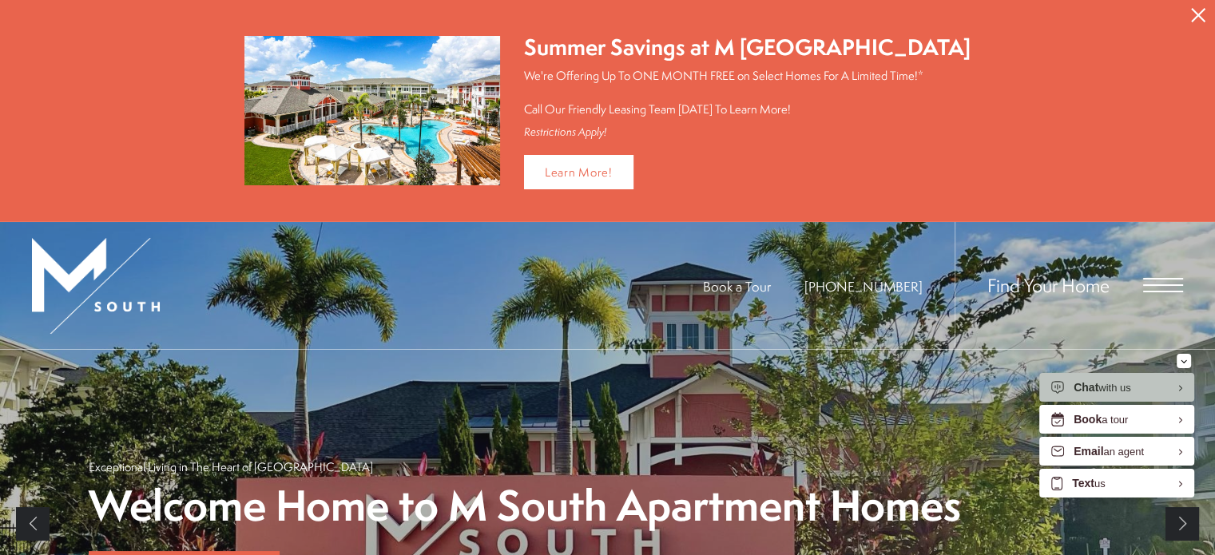
click at [1201, 8] on icon "Close Alert" at bounding box center [1198, 15] width 14 height 14
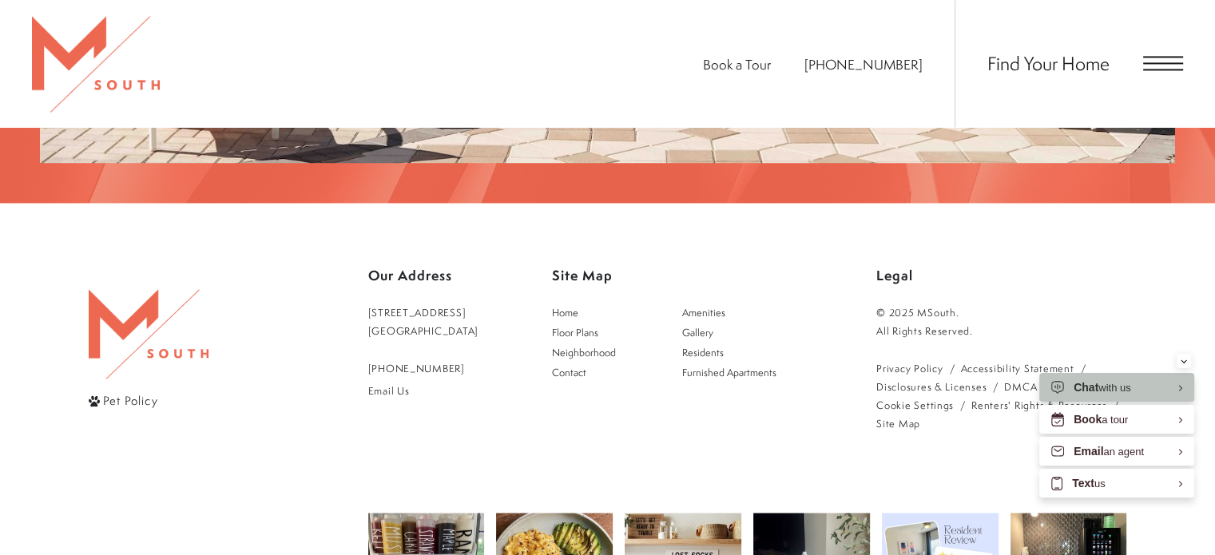
scroll to position [2635, 0]
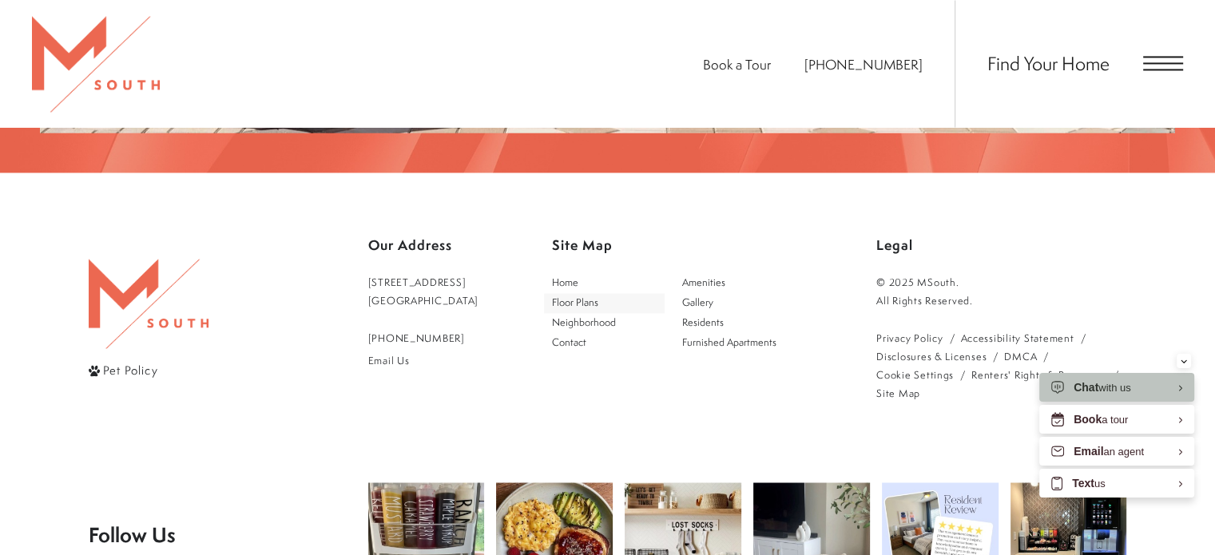
click at [588, 295] on span "Floor Plans" at bounding box center [575, 302] width 46 height 14
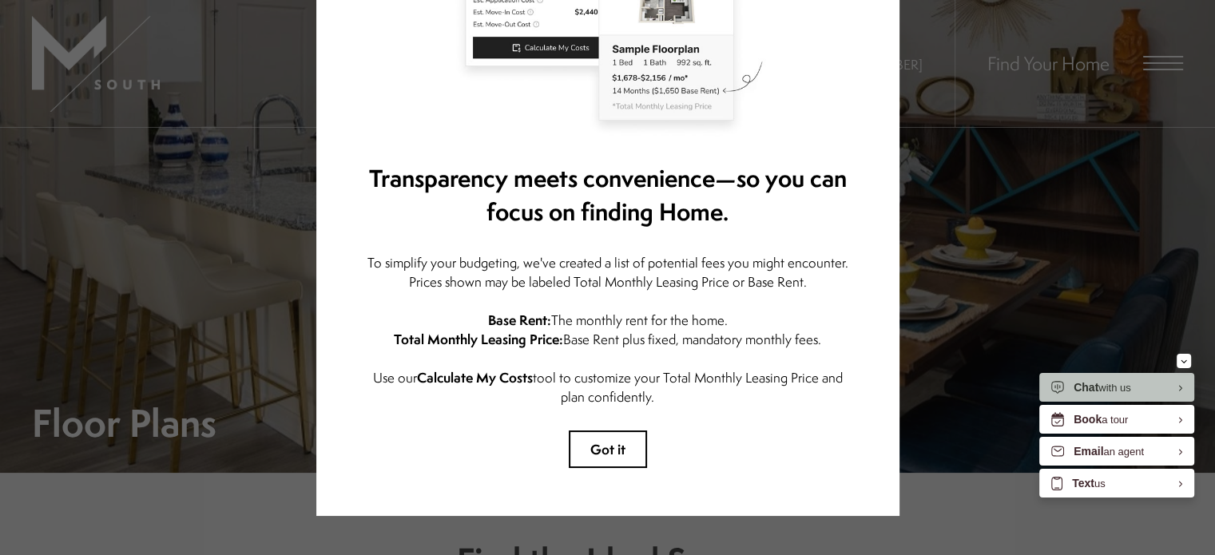
scroll to position [253, 0]
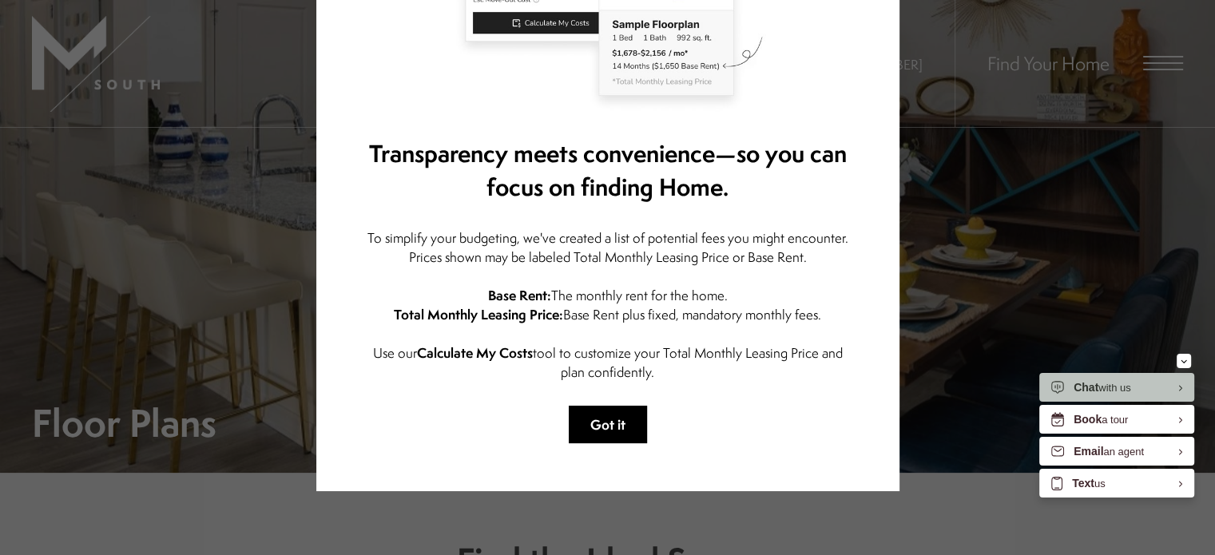
click at [610, 425] on button "Got it" at bounding box center [608, 425] width 78 height 38
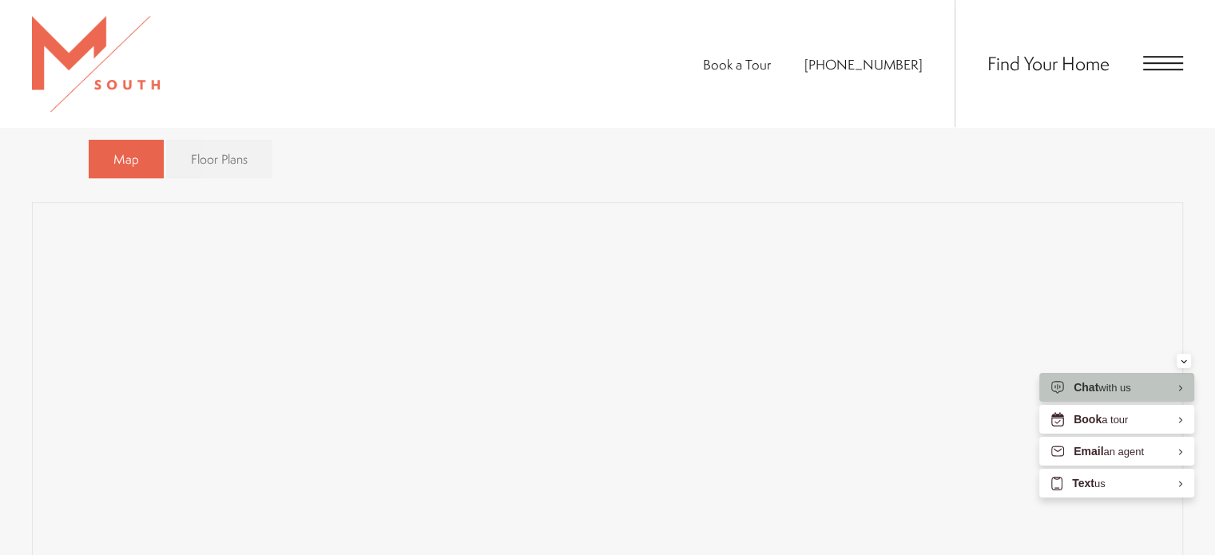
scroll to position [1033, 0]
click at [219, 156] on span "Floor Plans" at bounding box center [219, 165] width 57 height 18
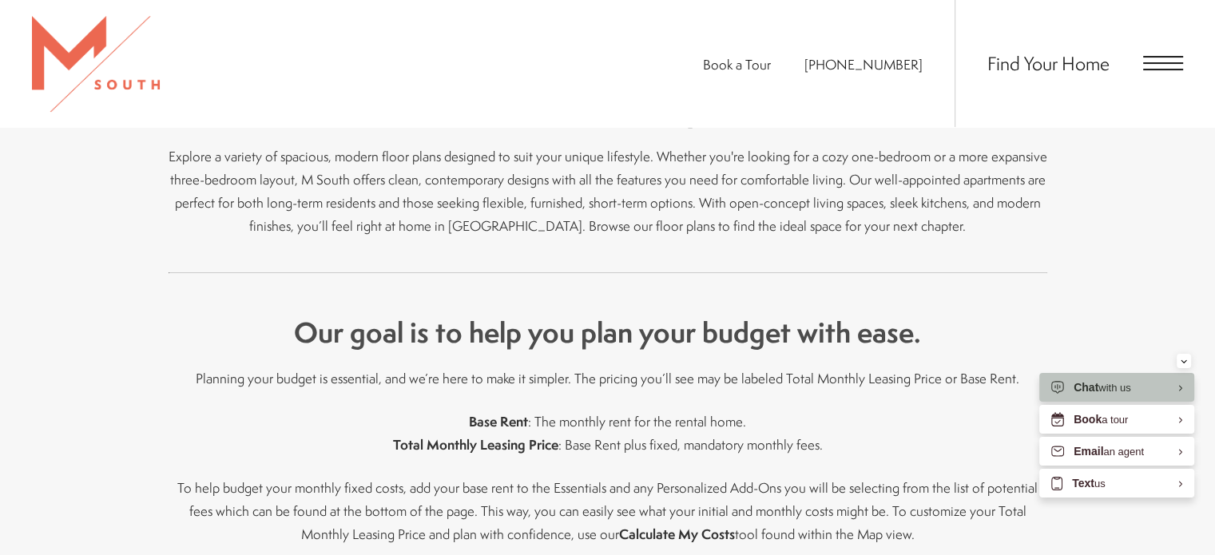
scroll to position [234, 0]
